Goal: Task Accomplishment & Management: Manage account settings

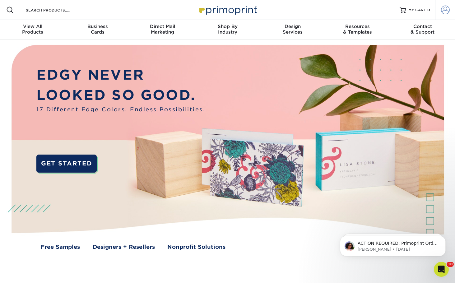
click at [450, 7] on span at bounding box center [445, 10] width 9 height 9
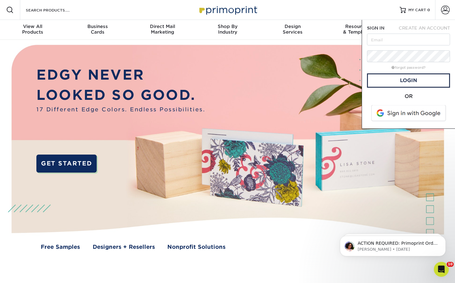
click at [405, 113] on span at bounding box center [409, 113] width 79 height 16
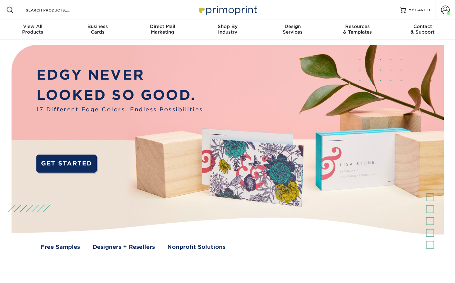
click at [432, 246] on div "Free Samples Designers + Resellers Nonprofit Solutions" at bounding box center [227, 247] width 465 height 8
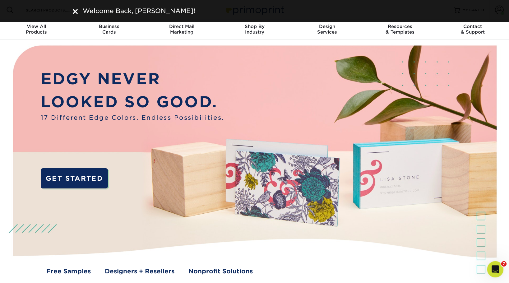
click at [455, 268] on icon "Open Intercom Messenger" at bounding box center [495, 269] width 10 height 10
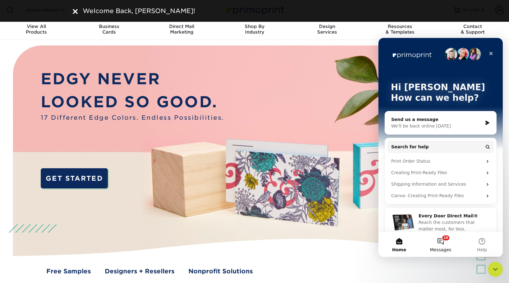
click at [445, 242] on button "10 Messages" at bounding box center [440, 244] width 41 height 25
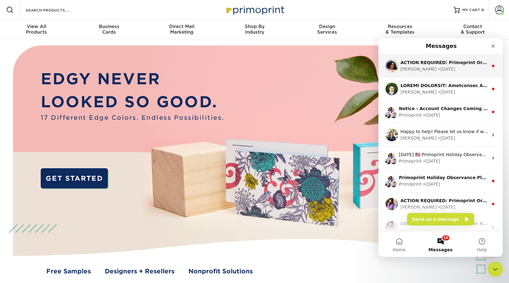
click at [438, 67] on div "[PERSON_NAME] • [DATE]" at bounding box center [445, 69] width 88 height 7
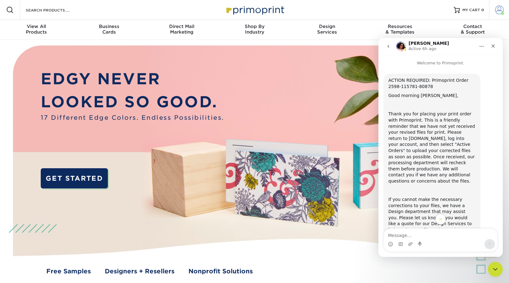
click at [455, 9] on span at bounding box center [499, 10] width 9 height 9
click at [455, 8] on span at bounding box center [499, 10] width 9 height 9
click at [455, 12] on span at bounding box center [499, 10] width 9 height 9
click at [455, 45] on div "Close" at bounding box center [493, 45] width 11 height 11
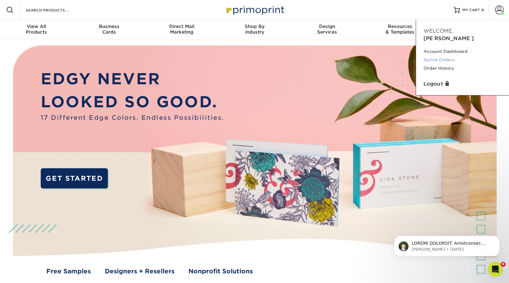
click at [451, 56] on link "Active Orders" at bounding box center [463, 60] width 78 height 8
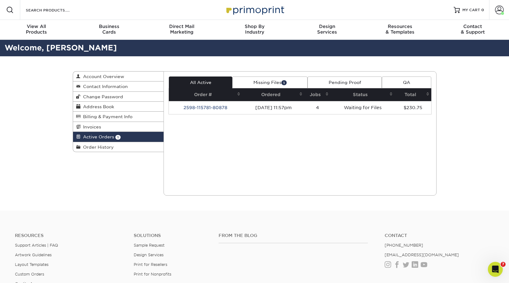
click at [268, 80] on link "Missing Files 1" at bounding box center [269, 83] width 75 height 12
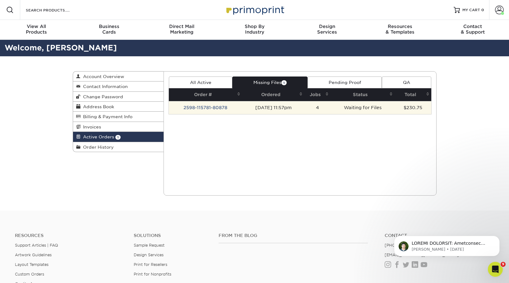
click at [271, 110] on td "09/08/2025 11:57pm" at bounding box center [273, 107] width 63 height 13
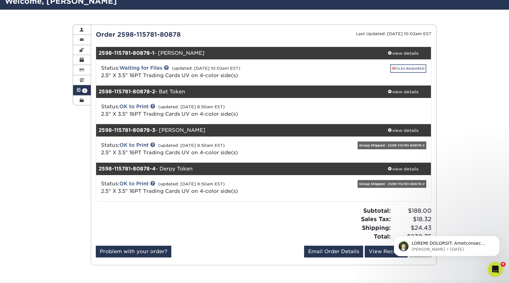
scroll to position [31, 0]
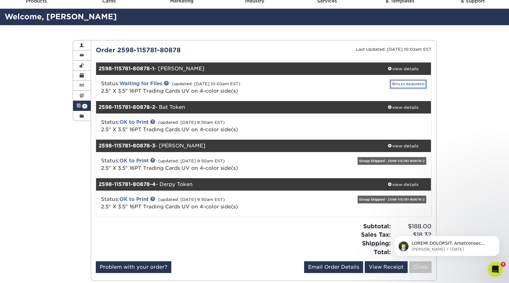
click at [408, 84] on link "FILES REQUIRED" at bounding box center [409, 84] width 36 height 8
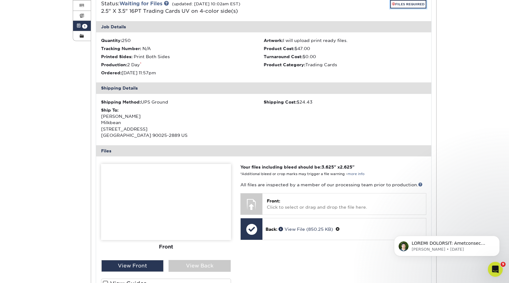
scroll to position [156, 0]
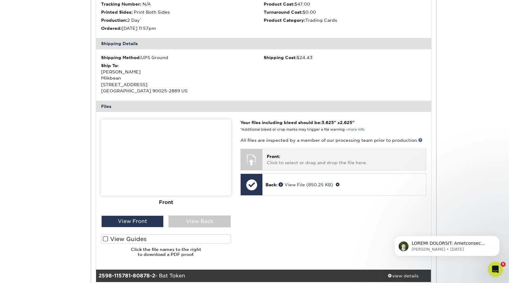
click at [289, 162] on p "Front: Click to select or drag and drop the file here." at bounding box center [344, 159] width 155 height 13
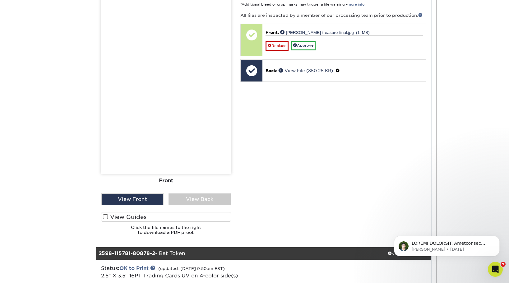
scroll to position [187, 0]
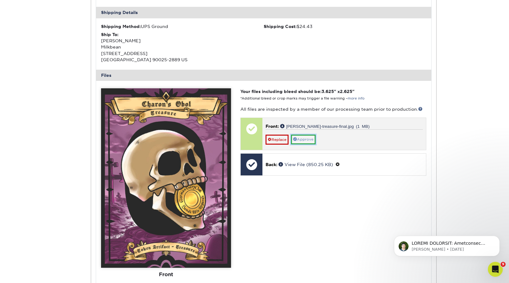
click at [309, 141] on link "Approve" at bounding box center [303, 140] width 25 height 10
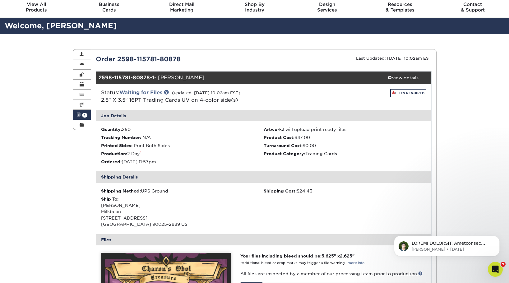
scroll to position [0, 0]
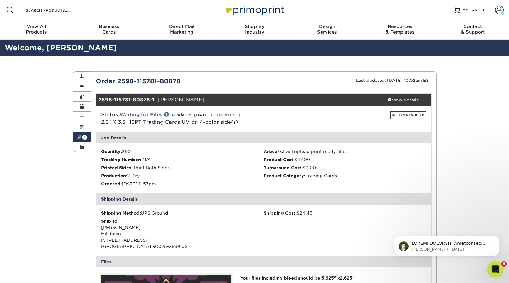
click at [494, 271] on icon "Open Intercom Messenger" at bounding box center [495, 269] width 10 height 10
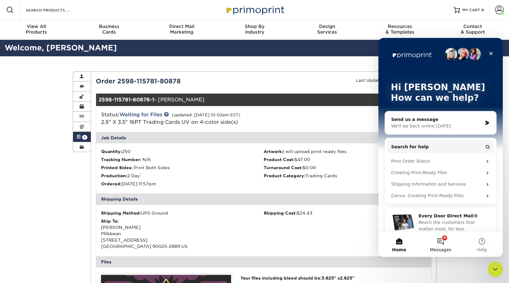
click at [445, 244] on button "9 Messages" at bounding box center [440, 244] width 41 height 25
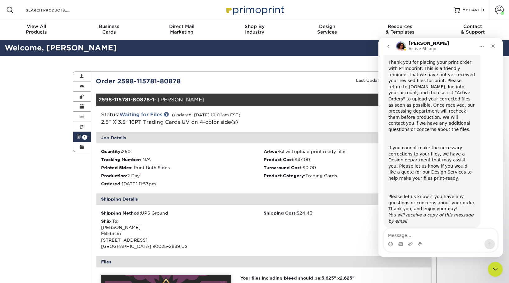
scroll to position [52, 0]
click at [489, 47] on div "Close" at bounding box center [493, 45] width 11 height 11
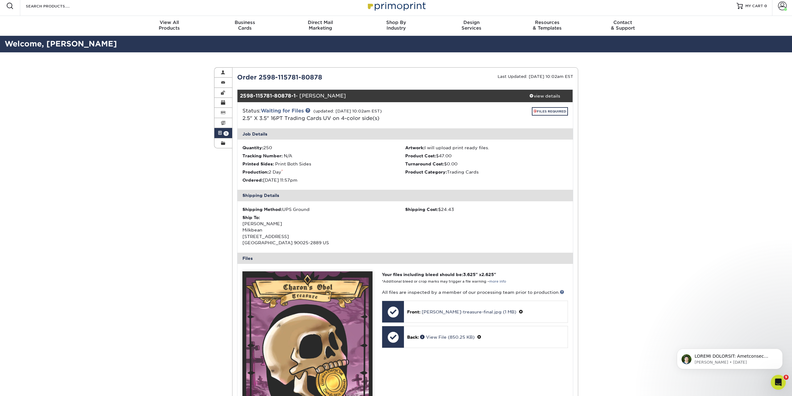
scroll to position [62, 0]
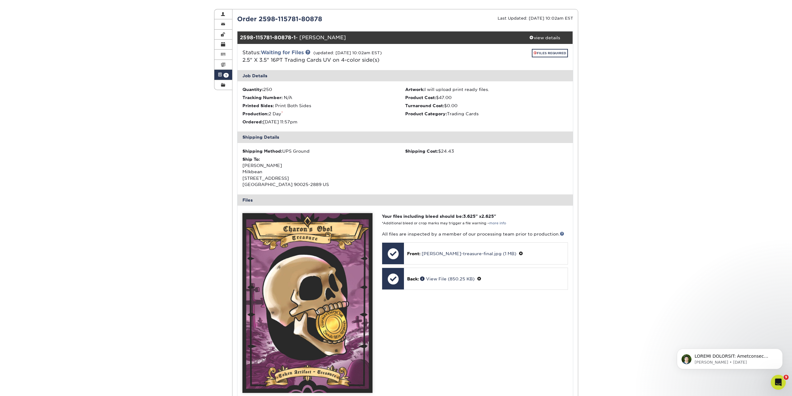
click at [509, 283] on html "[PERSON_NAME] • [DATE]" at bounding box center [730, 357] width 124 height 44
click at [509, 283] on div "Open Intercom Messenger" at bounding box center [777, 381] width 21 height 21
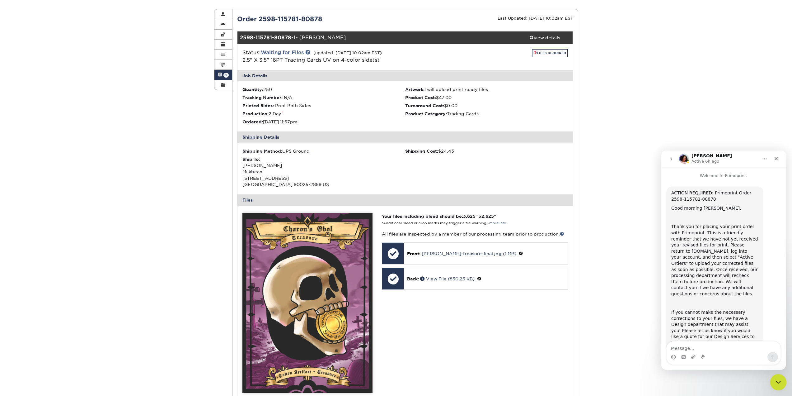
scroll to position [52, 0]
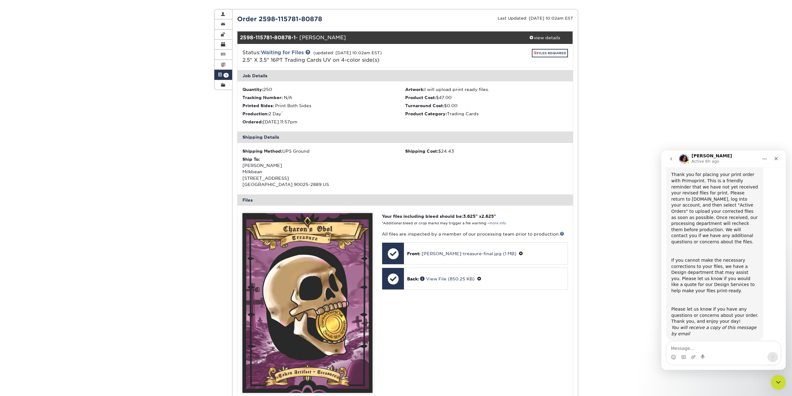
click at [509, 157] on icon "go back" at bounding box center [671, 158] width 5 height 5
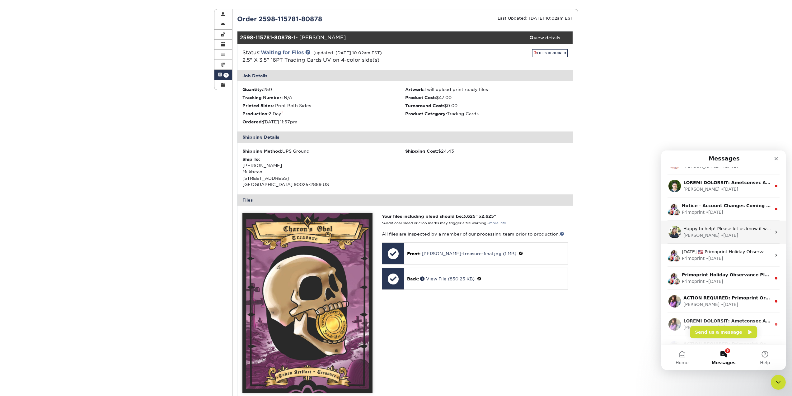
scroll to position [0, 0]
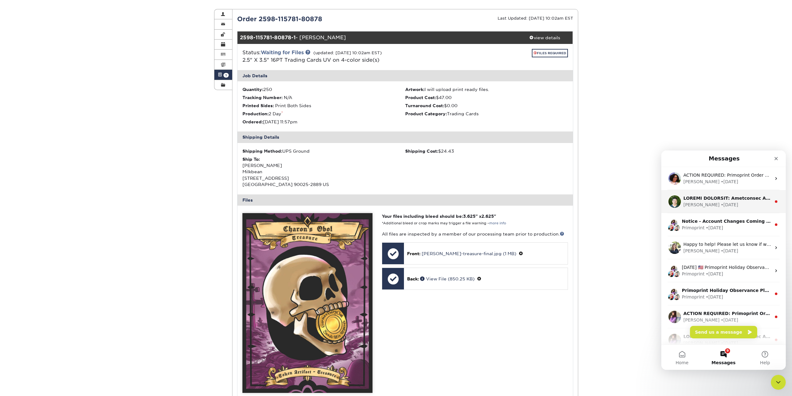
click at [509, 204] on div "Matthew • 2d ago" at bounding box center [727, 204] width 88 height 7
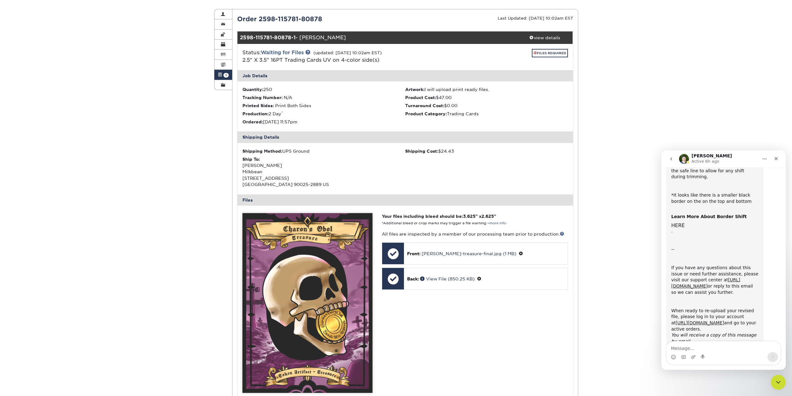
scroll to position [146, 0]
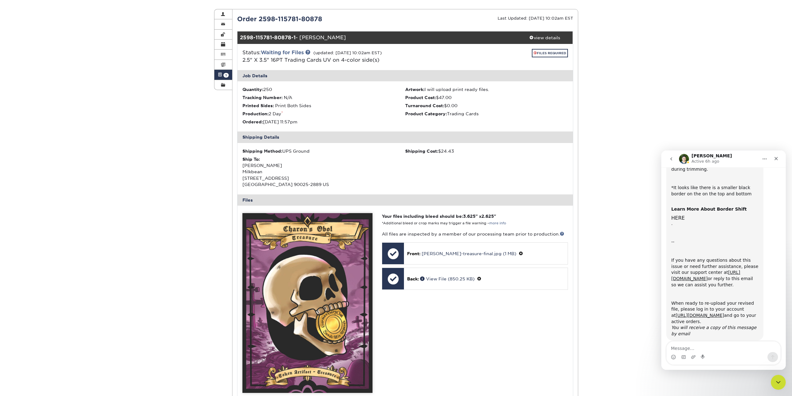
click at [509, 160] on icon "go back" at bounding box center [671, 158] width 5 height 5
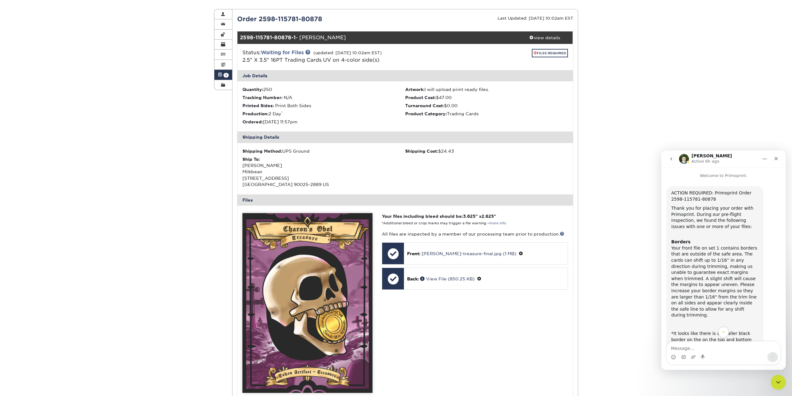
scroll to position [31, 0]
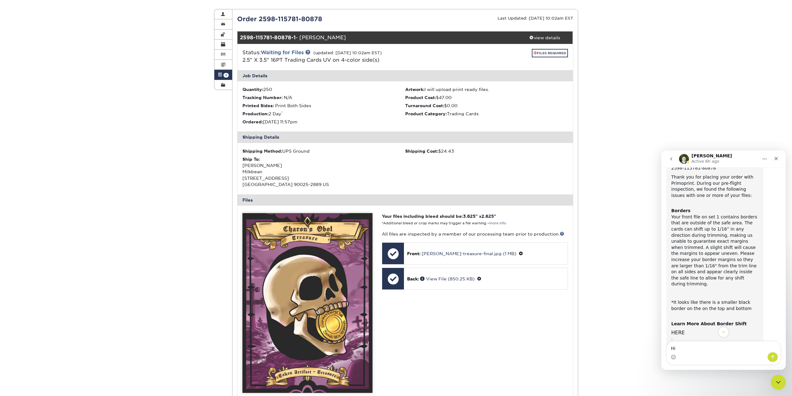
type textarea "H"
click at [395, 283] on div "Your files including bleed should be: 3.625 " x 2.625 " *Additional bleed or cr…" at bounding box center [474, 336] width 195 height 246
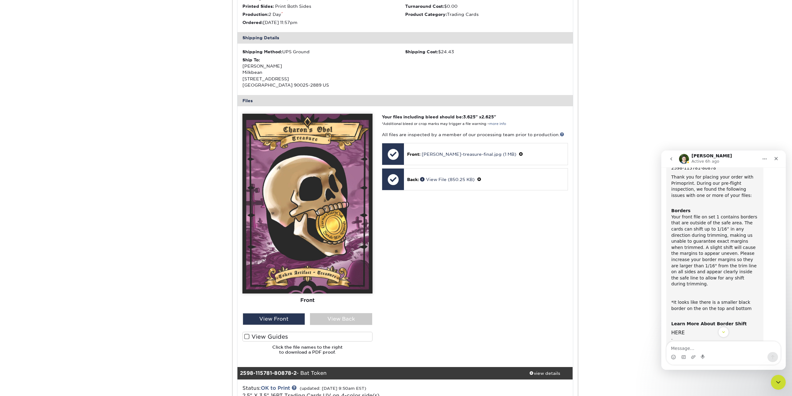
scroll to position [218, 0]
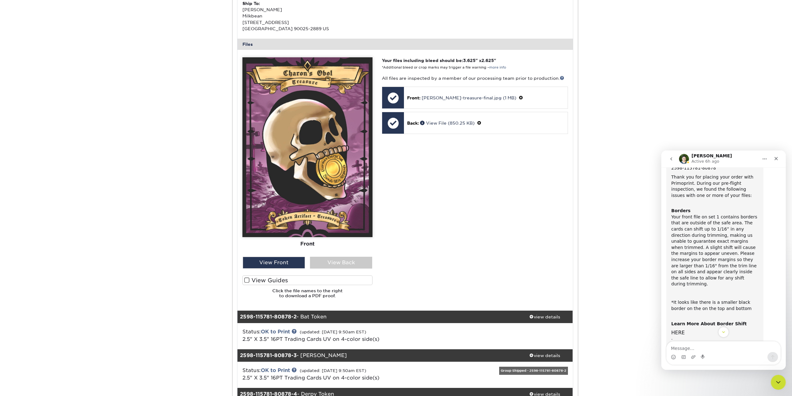
click at [246, 279] on span at bounding box center [246, 280] width 5 height 6
click at [0, 0] on input "View Guides" at bounding box center [0, 0] width 0 height 0
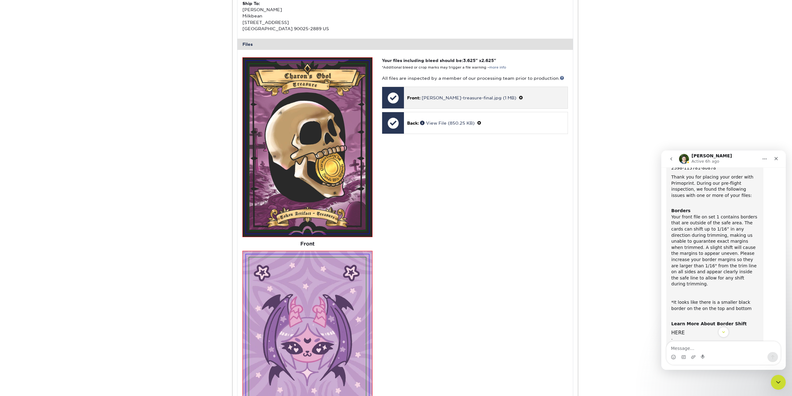
click at [509, 100] on span at bounding box center [521, 97] width 4 height 5
click at [411, 105] on span at bounding box center [411, 104] width 4 height 4
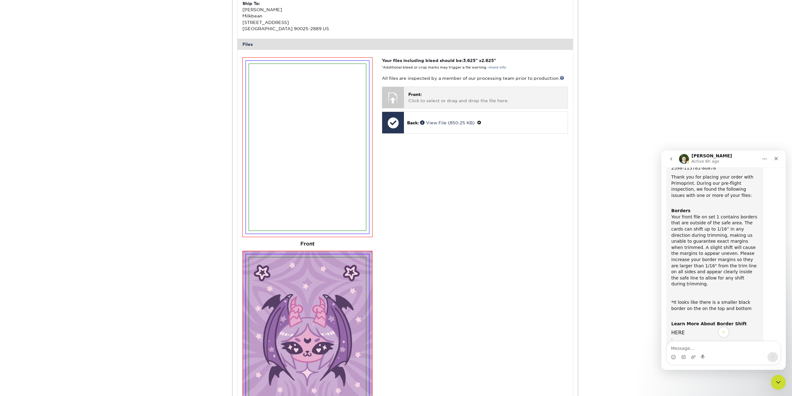
click at [423, 99] on p "Front: Click to select or drag and drop the file here." at bounding box center [485, 97] width 155 height 13
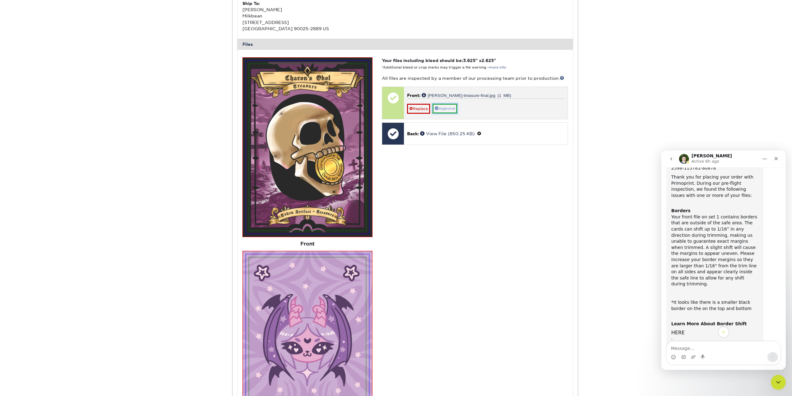
click at [452, 109] on link "Approve" at bounding box center [445, 109] width 25 height 10
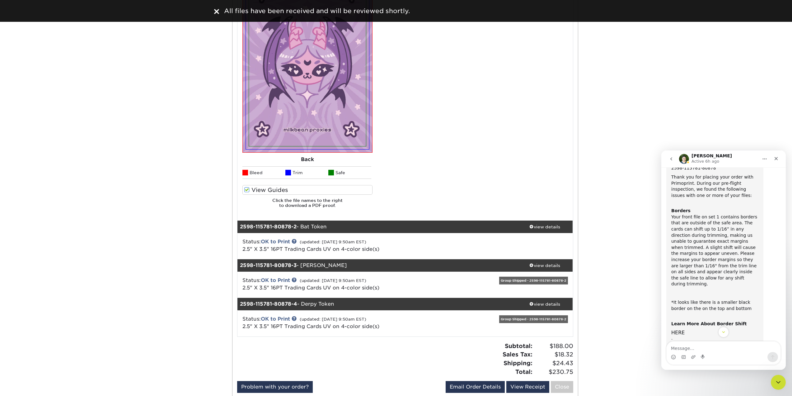
scroll to position [529, 0]
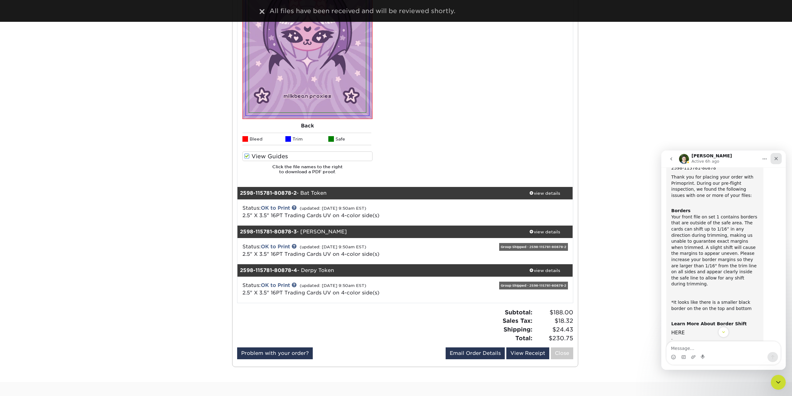
click at [509, 160] on div "Close" at bounding box center [776, 158] width 11 height 11
